Goal: Information Seeking & Learning: Learn about a topic

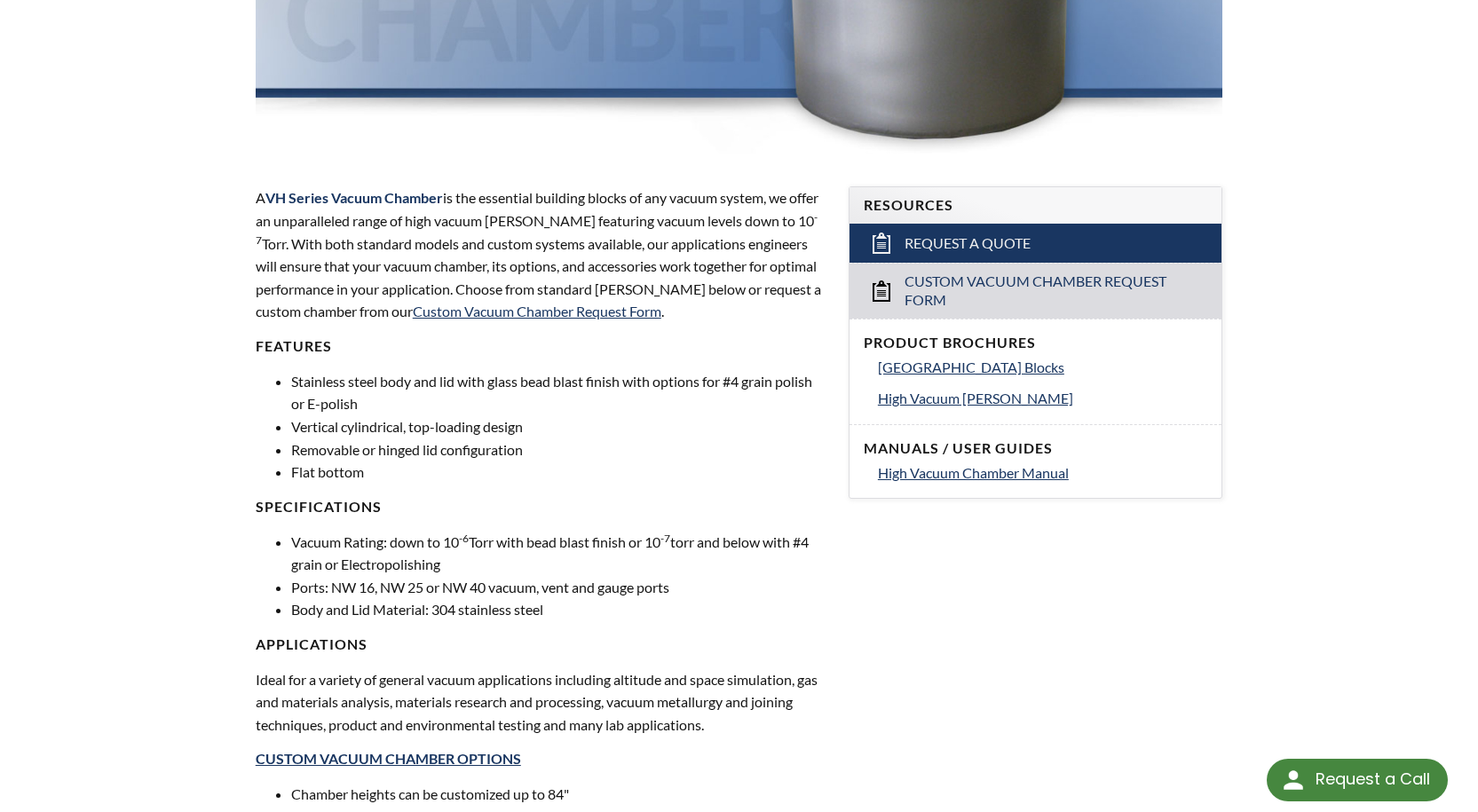
scroll to position [444, 0]
click at [951, 472] on span "High Vacuum Chamber Manual" at bounding box center [973, 471] width 191 height 17
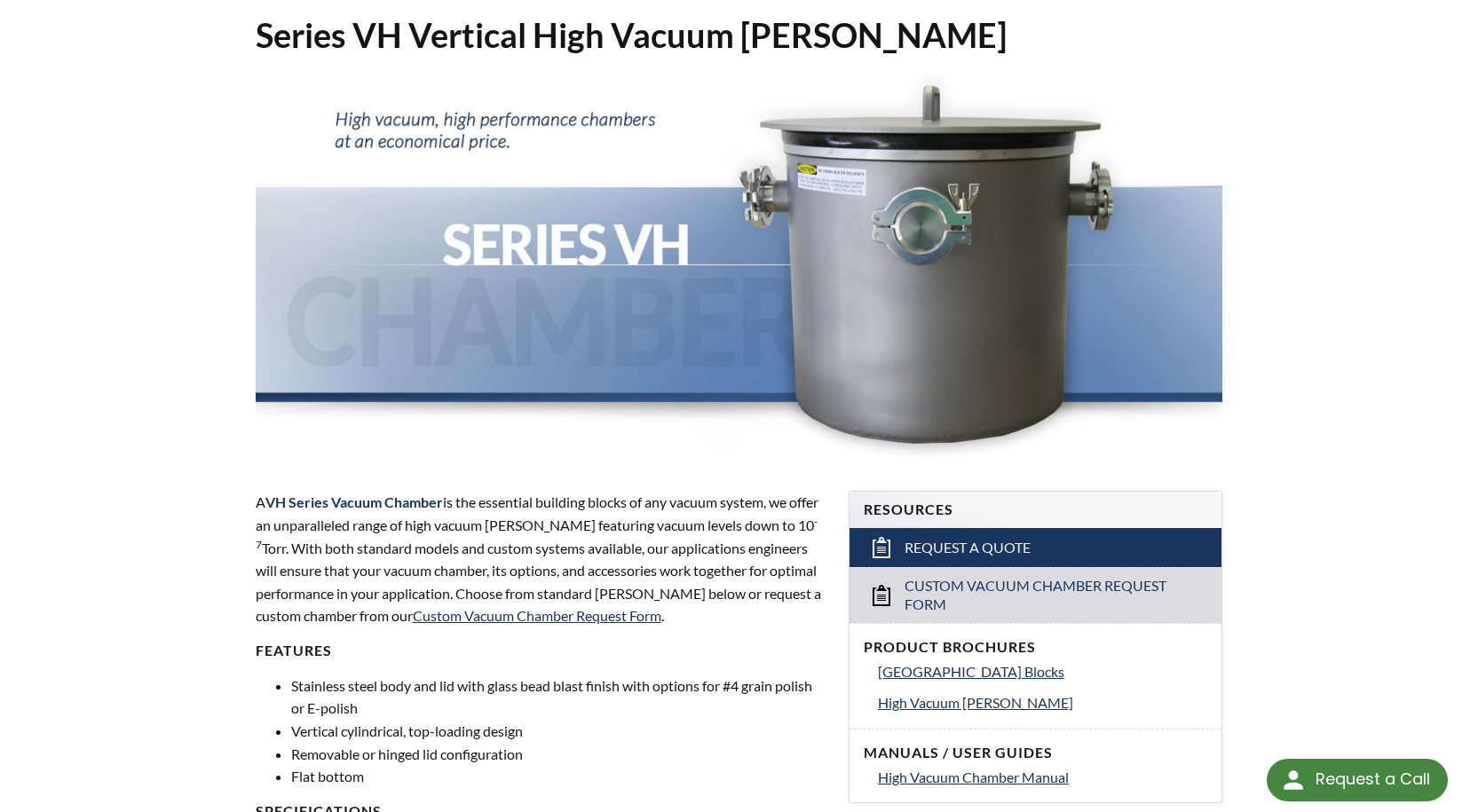
scroll to position [0, 0]
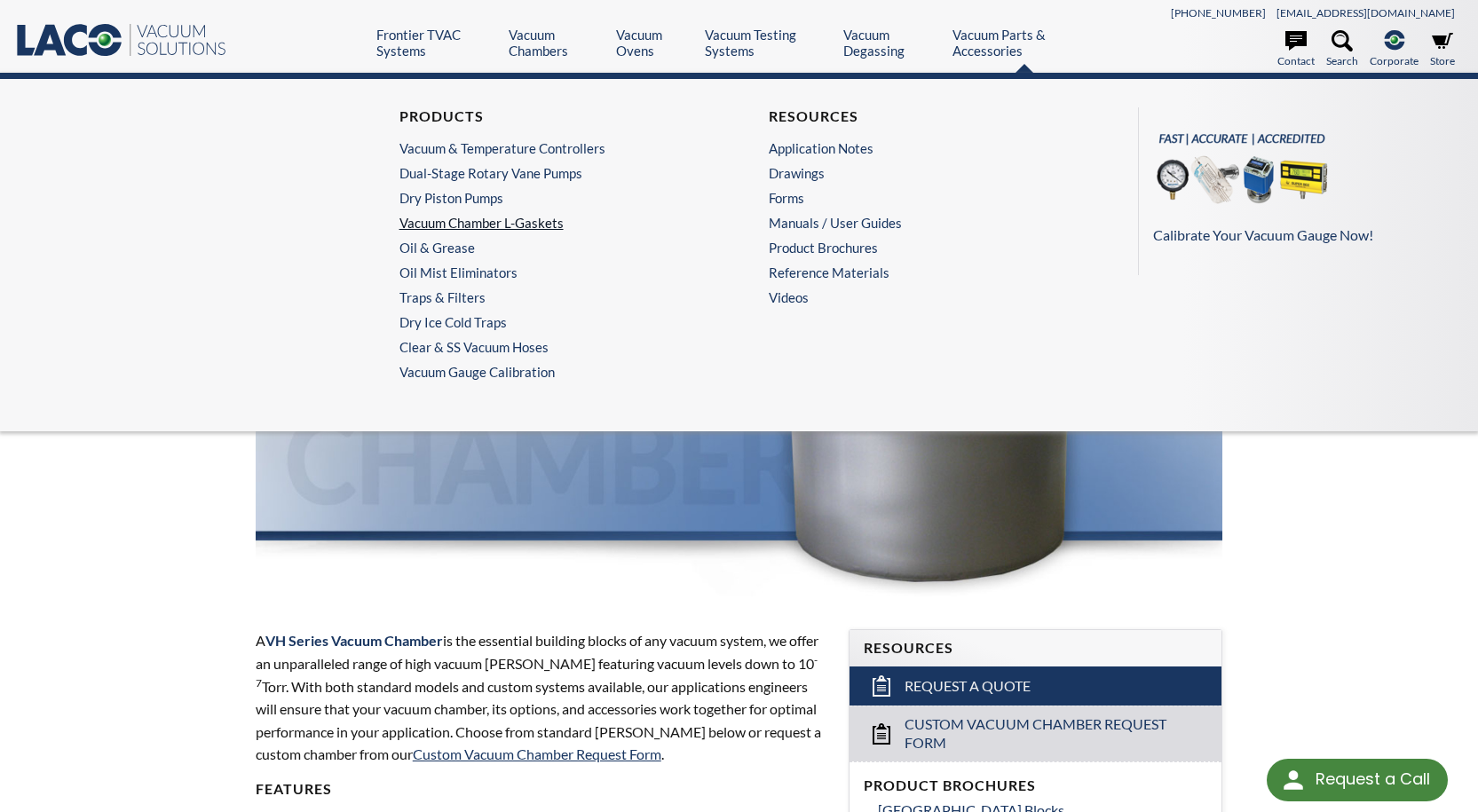
click at [497, 227] on link "Vacuum Chamber L-Gaskets" at bounding box center [550, 223] width 302 height 16
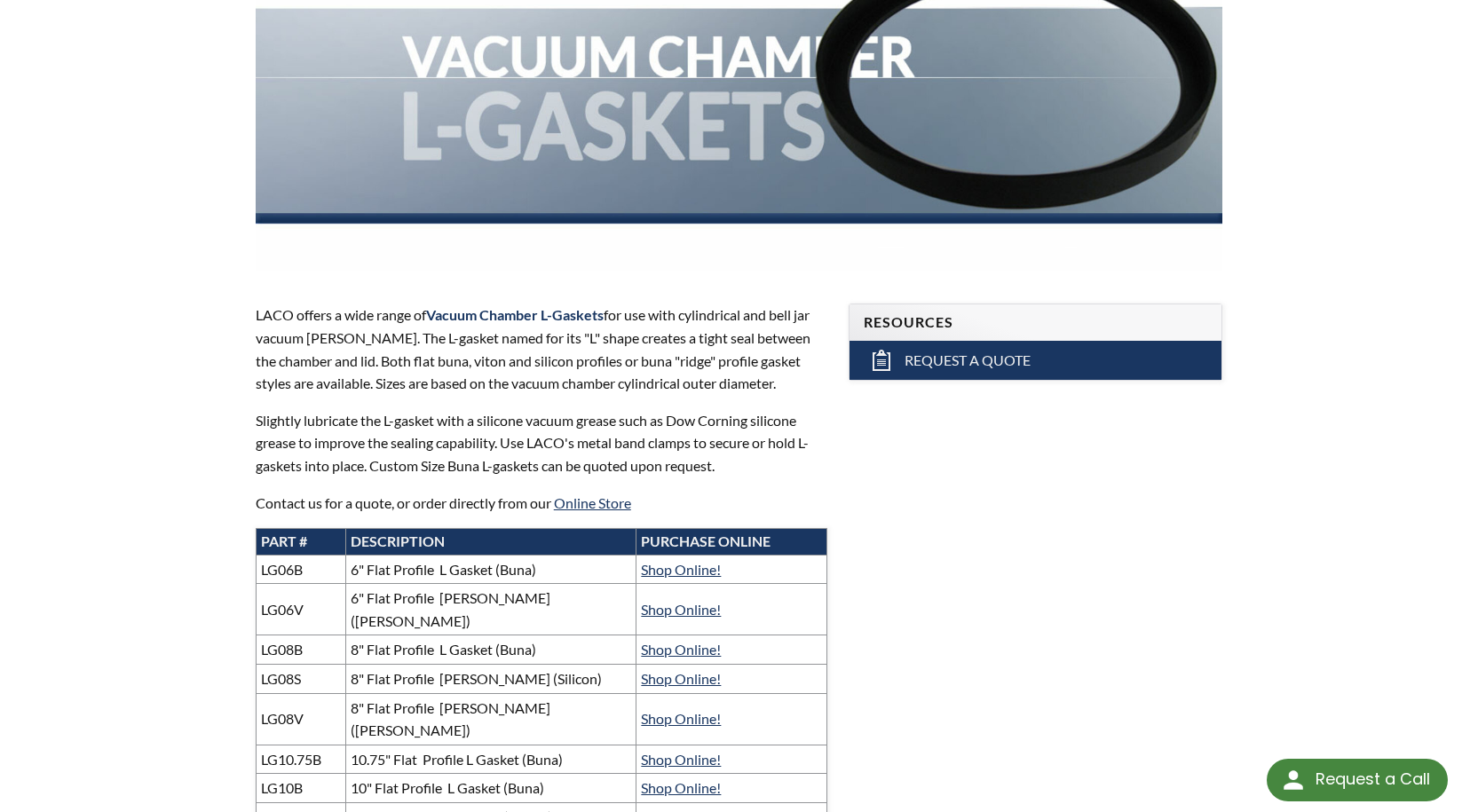
scroll to position [355, 0]
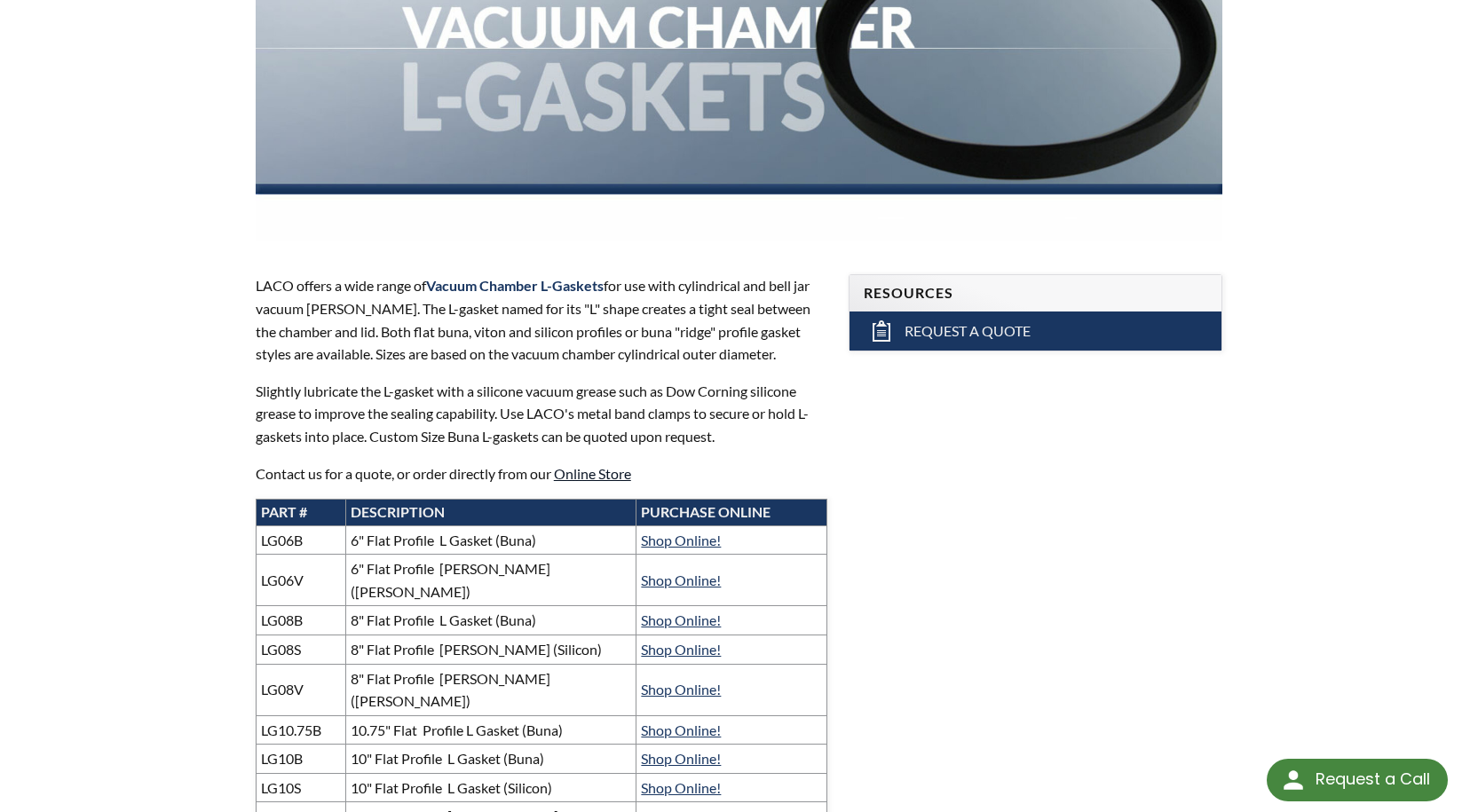
click at [600, 473] on link "Online Store" at bounding box center [592, 473] width 77 height 17
